Goal: Transaction & Acquisition: Purchase product/service

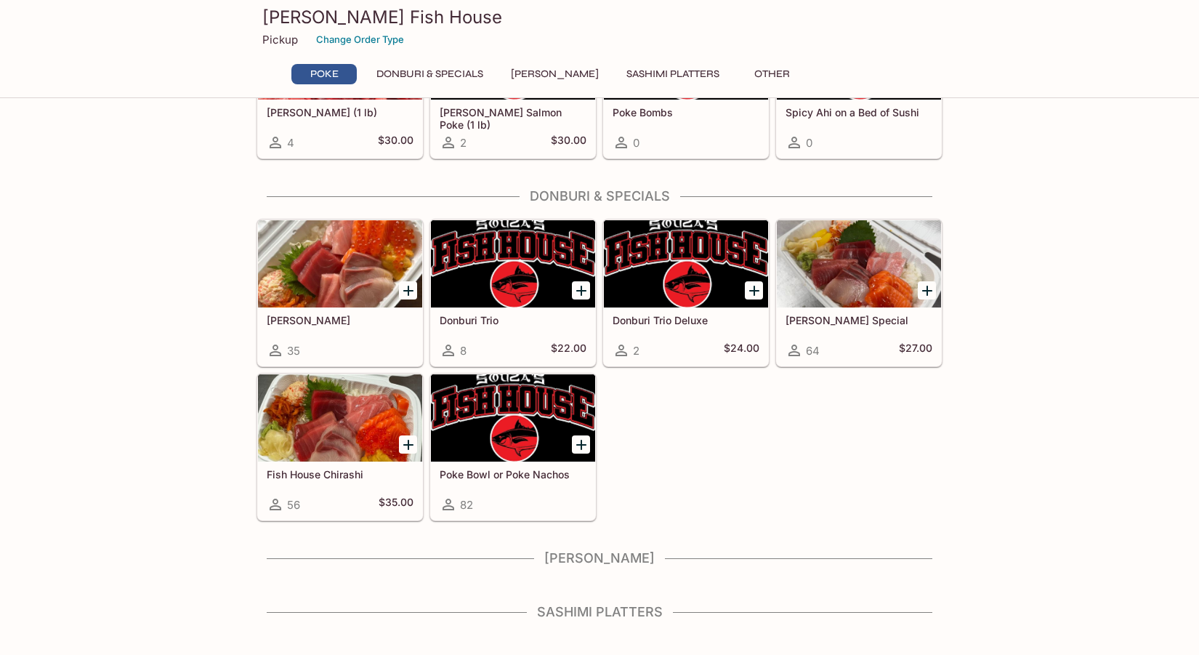
scroll to position [211, 0]
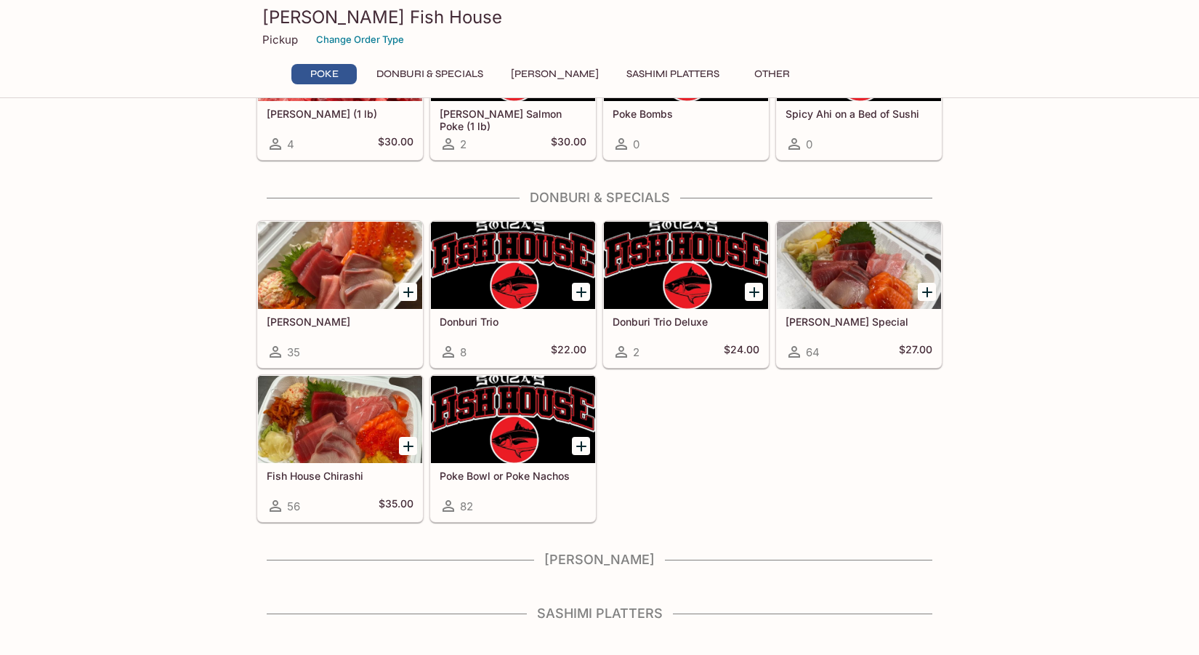
click at [477, 406] on div at bounding box center [513, 419] width 164 height 87
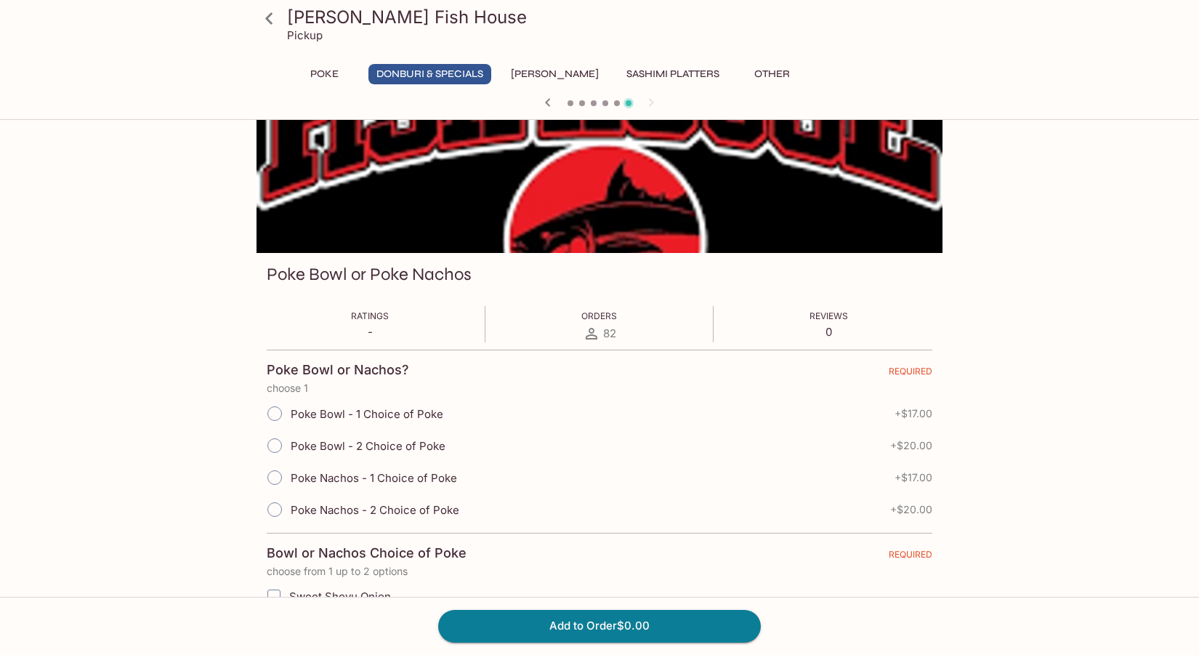
scroll to position [69, 0]
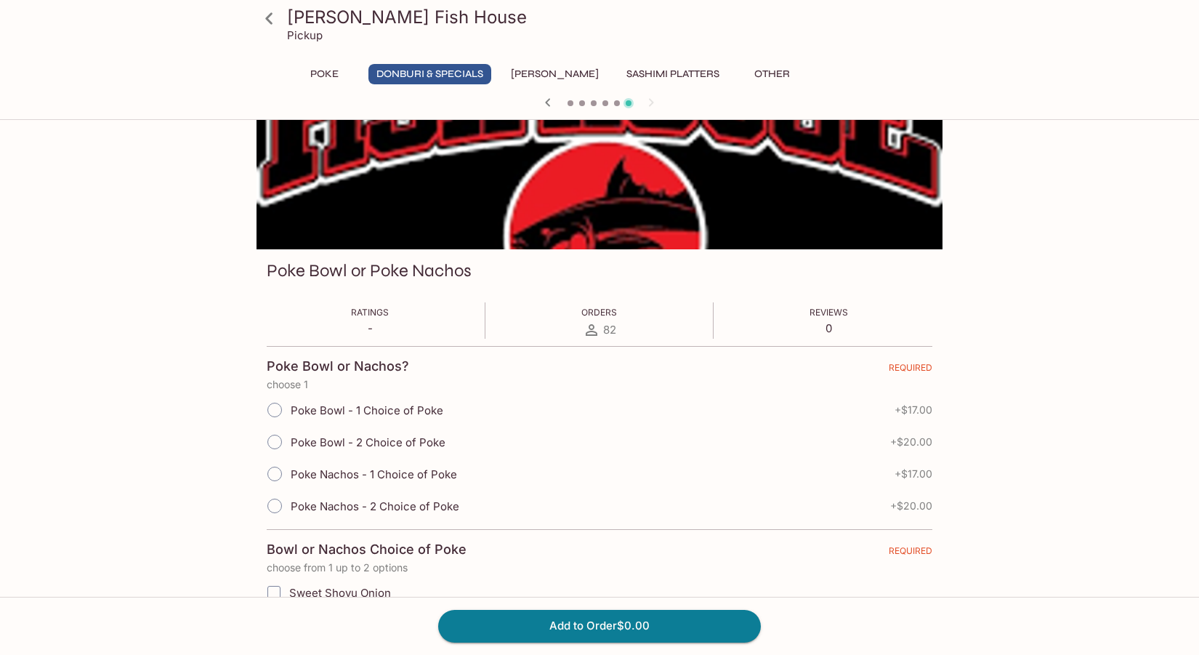
click at [298, 479] on span "Poke Nachos - 1 Choice of Poke" at bounding box center [374, 474] width 166 height 14
click at [290, 479] on input "Poke Nachos - 1 Choice of Poke" at bounding box center [274, 474] width 31 height 31
radio input "true"
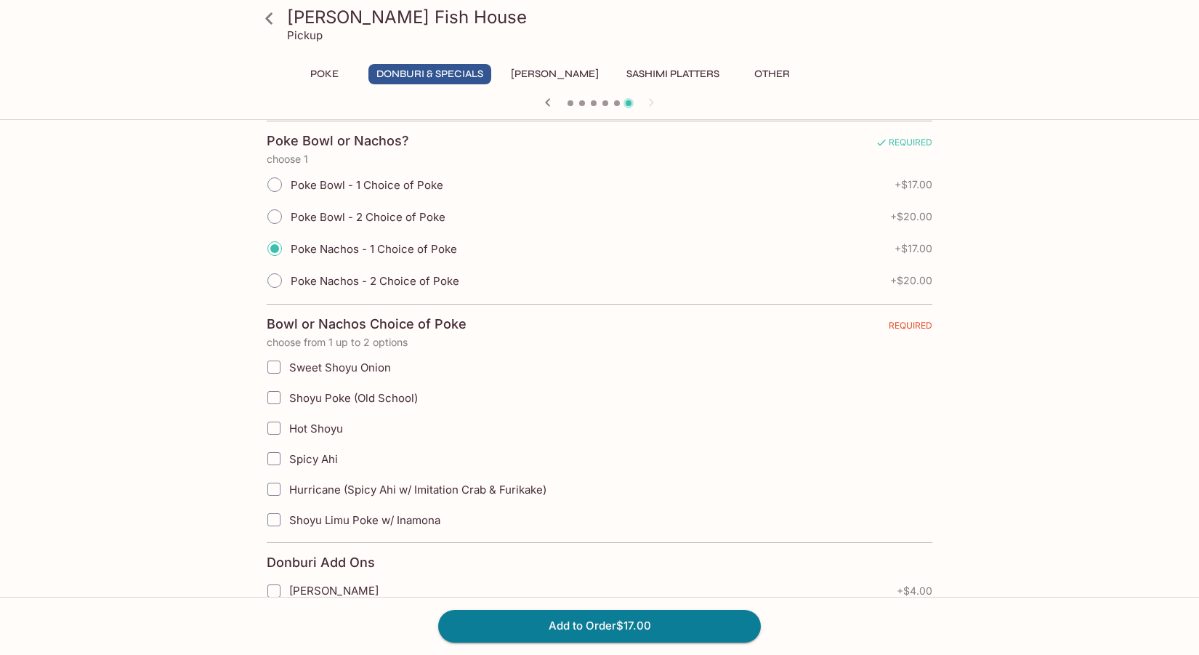
scroll to position [301, 0]
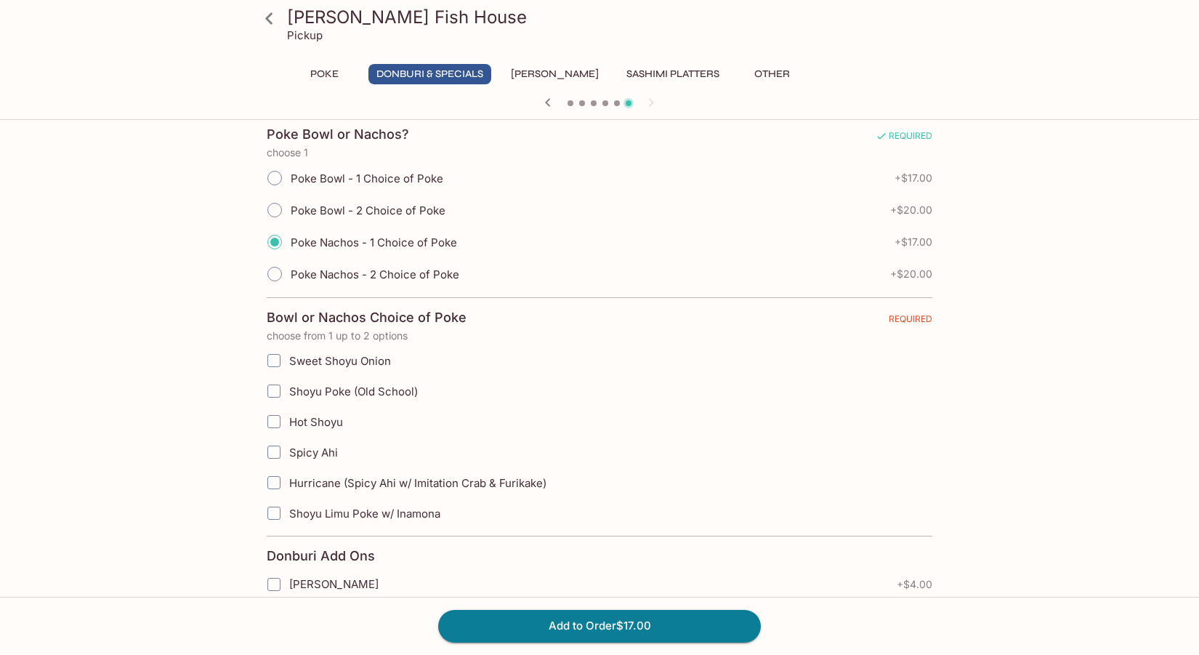
click at [319, 477] on span "Hurricane (Spicy Ahi w/ Imitation Crab & Furikake)" at bounding box center [417, 483] width 257 height 14
click at [289, 477] on input "Hurricane (Spicy Ahi w/ Imitation Crab & Furikake)" at bounding box center [273, 482] width 29 height 29
checkbox input "true"
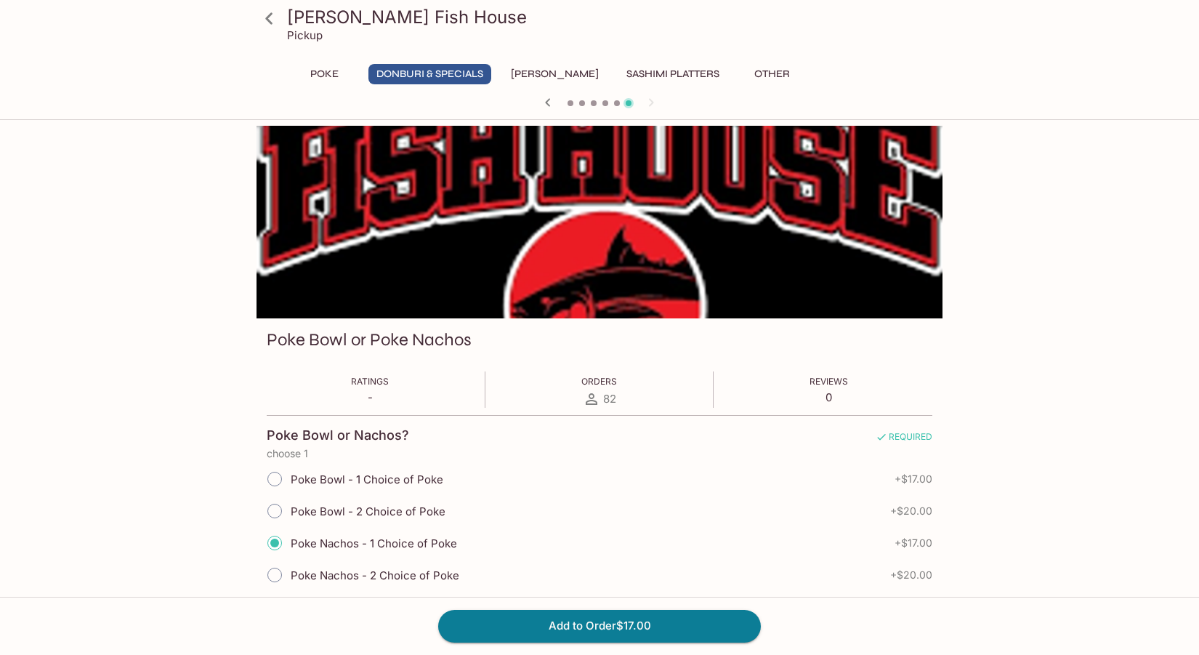
scroll to position [0, 0]
click at [616, 402] on div "82" at bounding box center [599, 398] width 36 height 17
click at [605, 400] on span "82" at bounding box center [609, 399] width 13 height 14
click at [595, 400] on icon at bounding box center [592, 399] width 12 height 12
click at [592, 400] on icon at bounding box center [592, 399] width 12 height 12
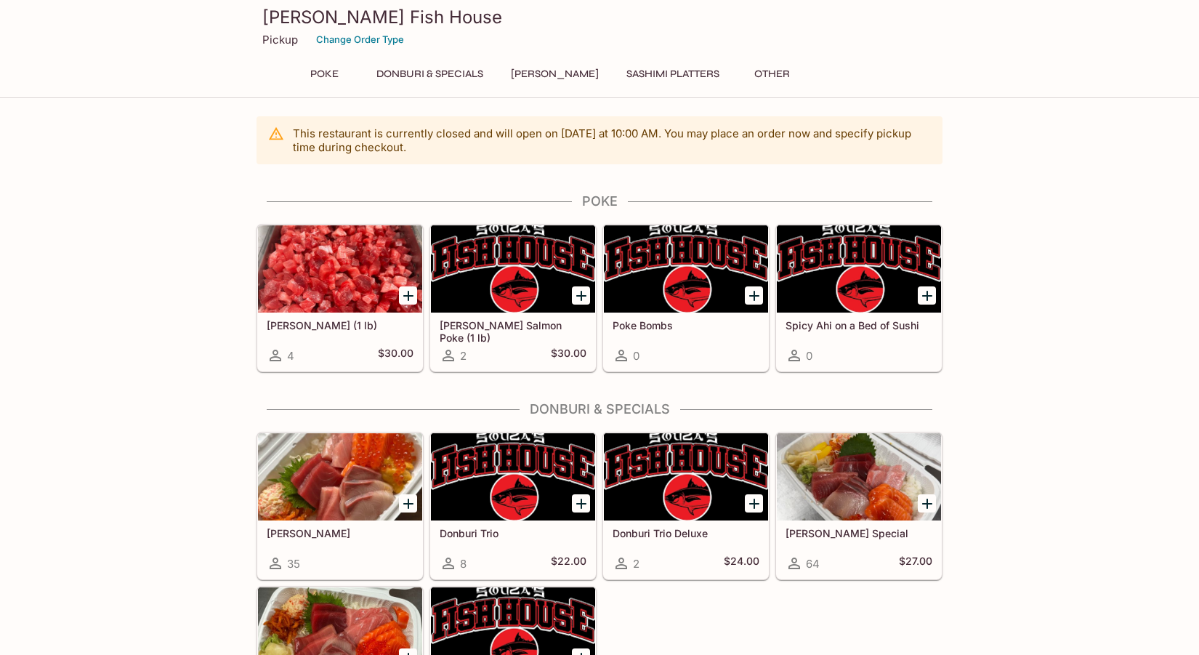
scroll to position [211, 0]
